Goal: Check status: Check status

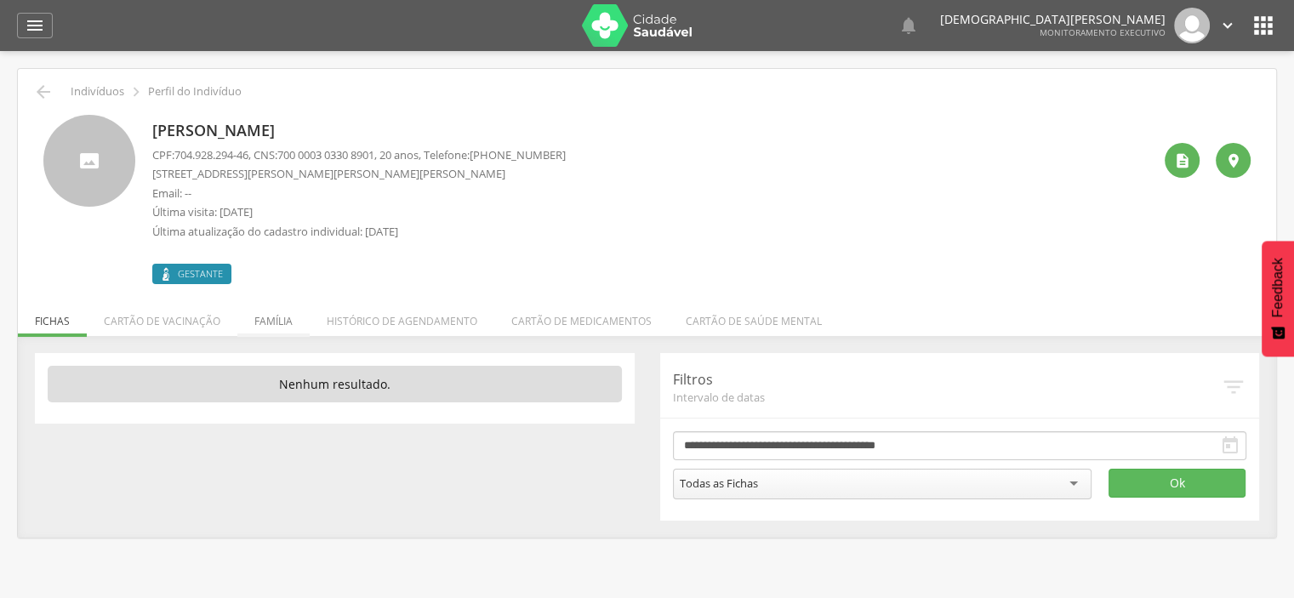
click at [286, 316] on li "Família" at bounding box center [273, 317] width 72 height 40
click at [280, 320] on li "Família" at bounding box center [273, 317] width 72 height 40
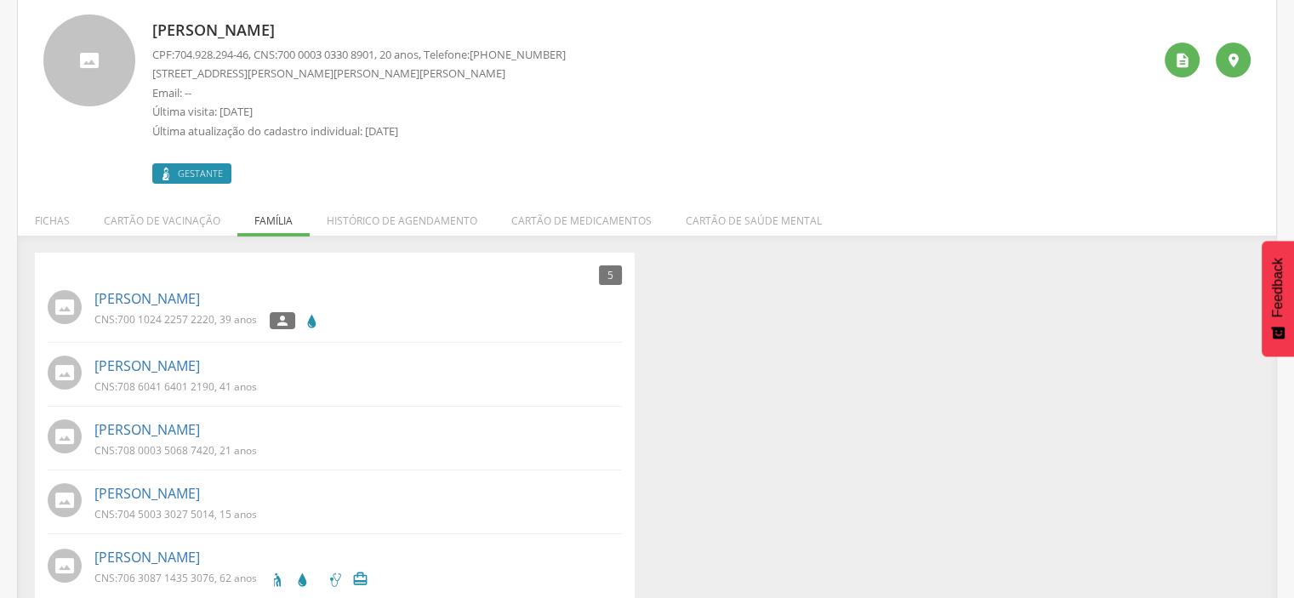
scroll to position [128, 0]
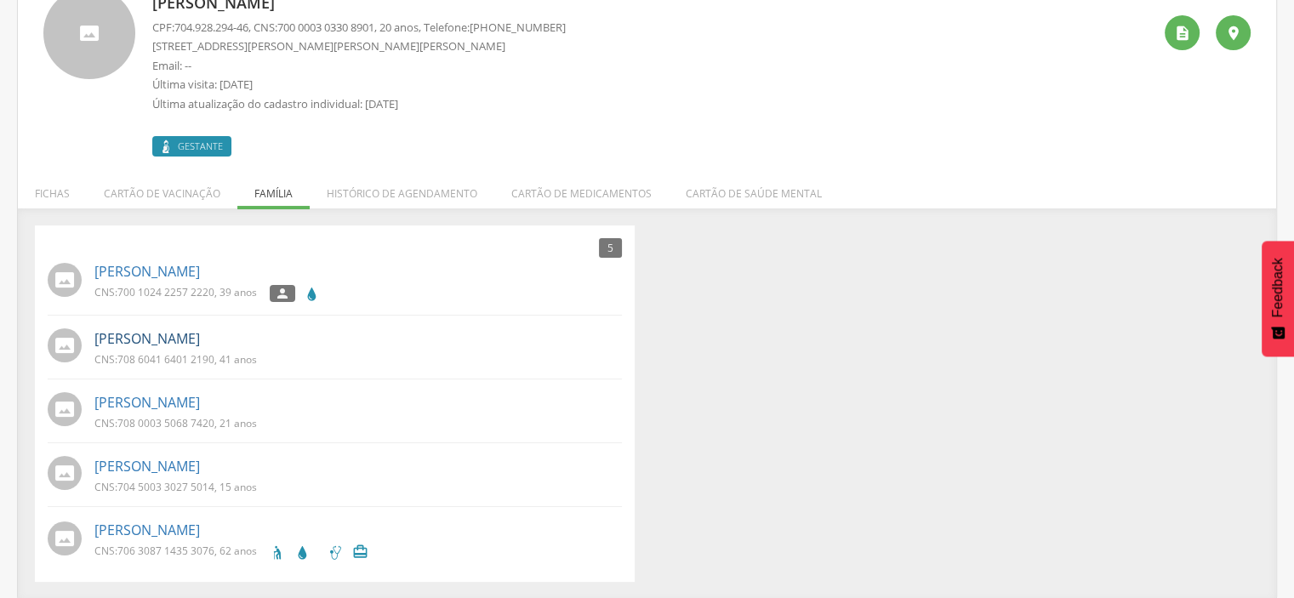
click at [180, 340] on link "[PERSON_NAME]" at bounding box center [146, 339] width 105 height 20
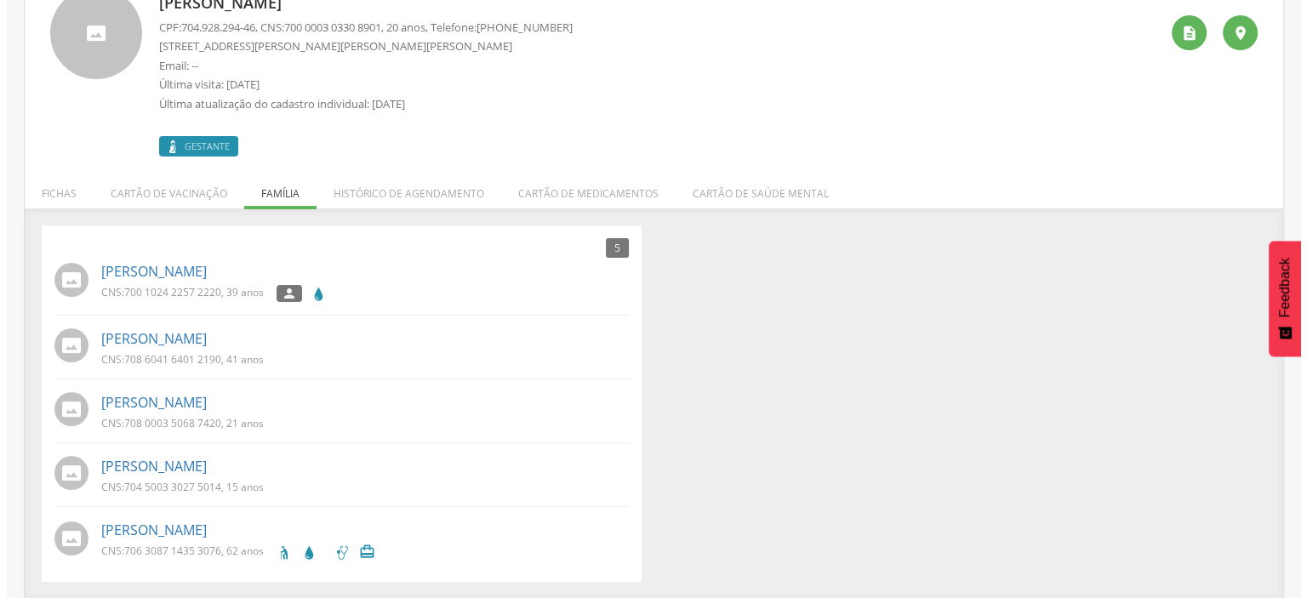
scroll to position [51, 0]
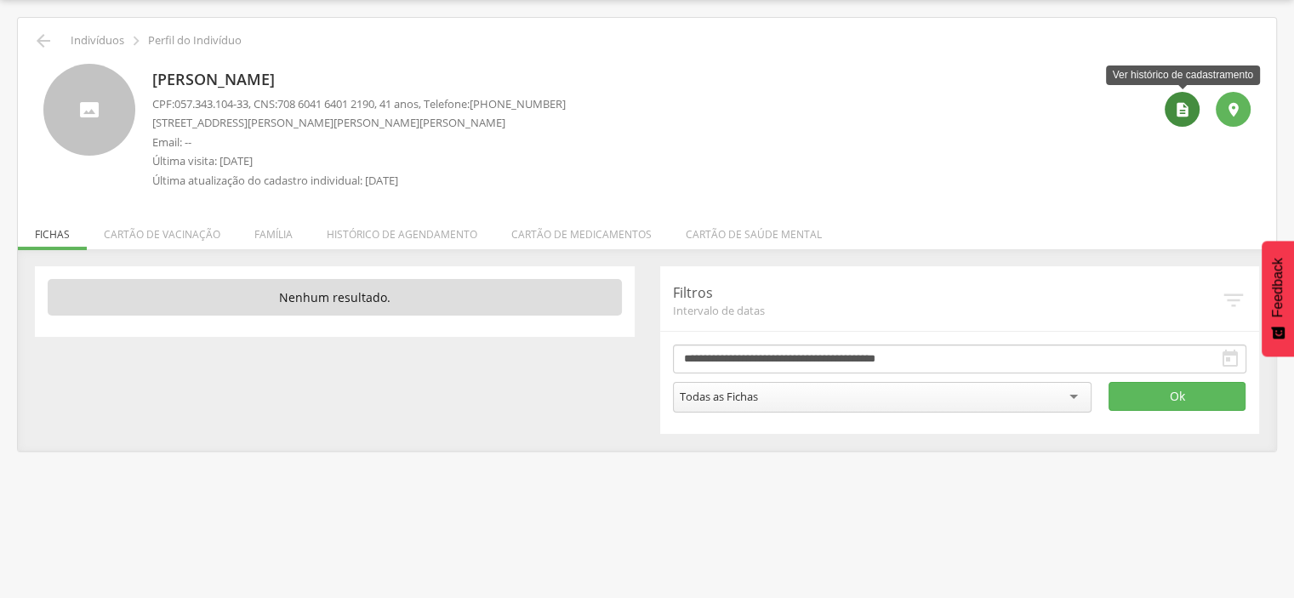
click at [1177, 112] on icon "" at bounding box center [1182, 109] width 17 height 17
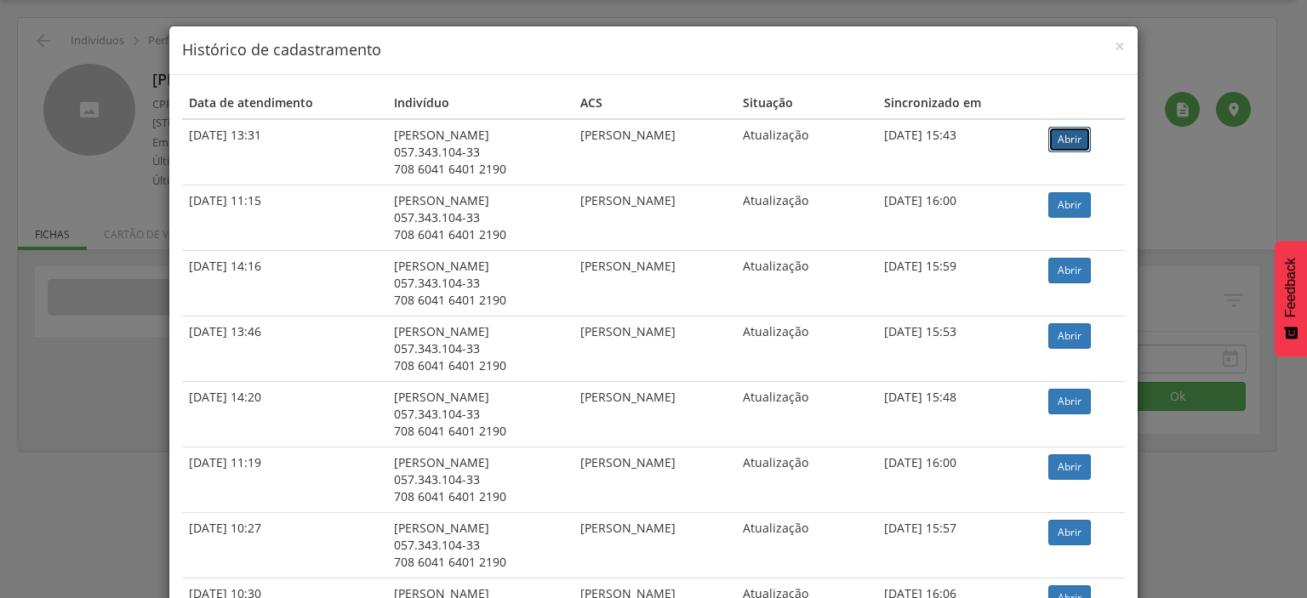
click at [1067, 140] on link "Abrir" at bounding box center [1069, 140] width 43 height 26
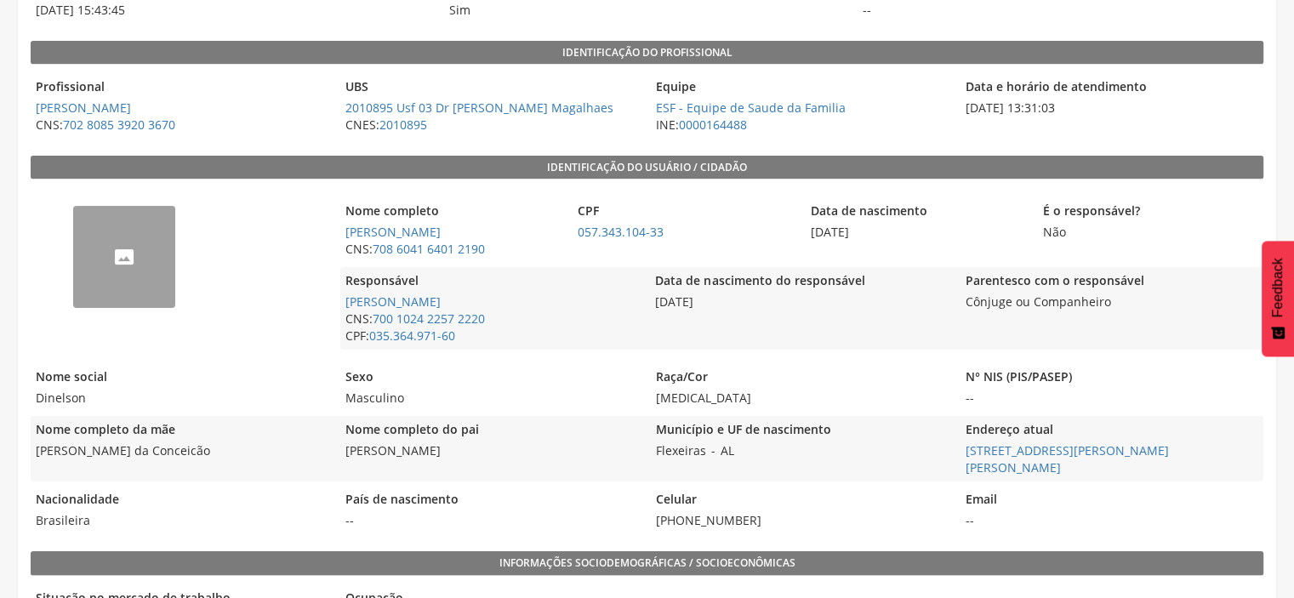
scroll to position [255, 0]
